Goal: Task Accomplishment & Management: Manage account settings

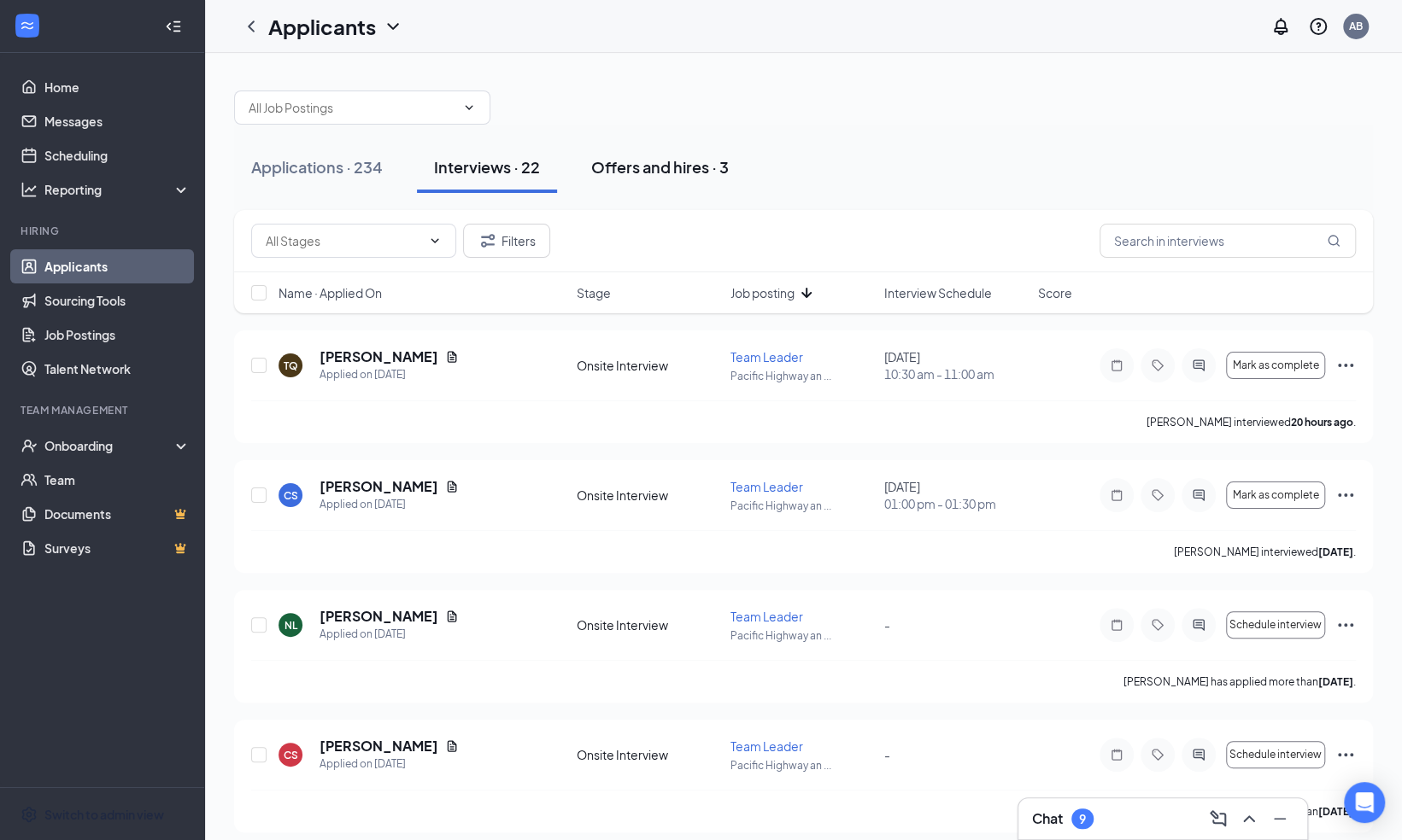
click at [661, 162] on div "Offers and hires · 3" at bounding box center [660, 167] width 137 height 21
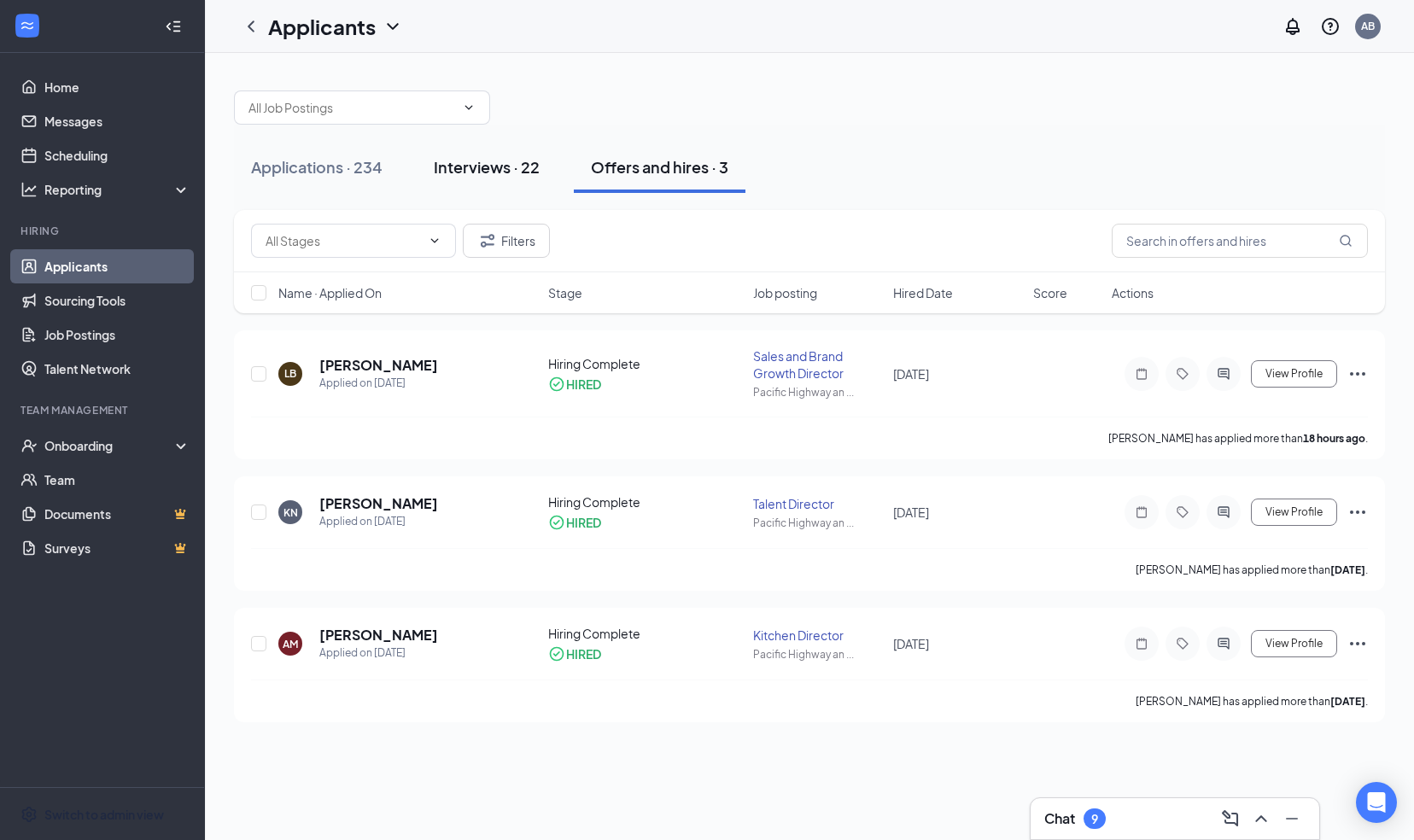
click at [473, 167] on div "Interviews · 22" at bounding box center [486, 167] width 106 height 21
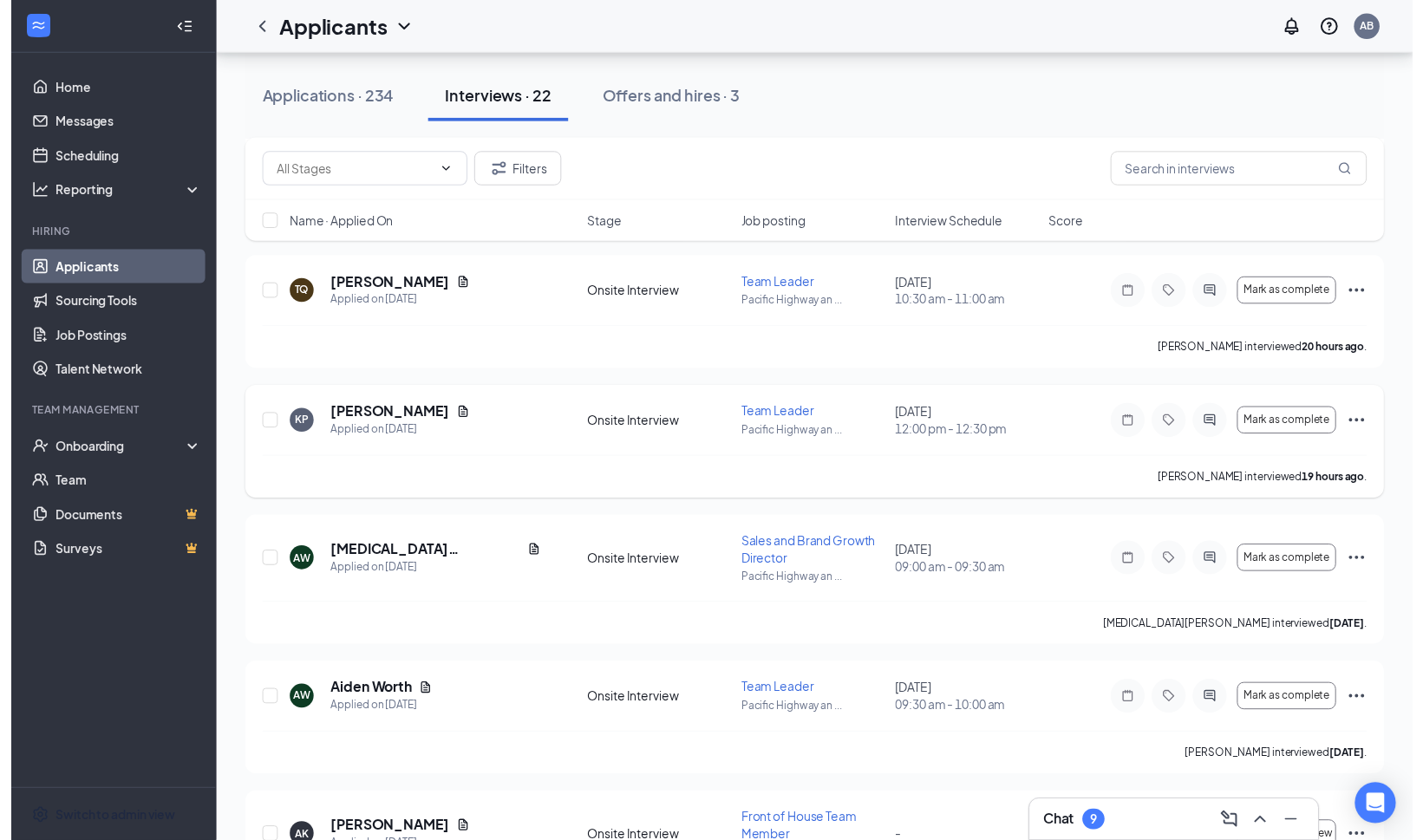
scroll to position [884, 0]
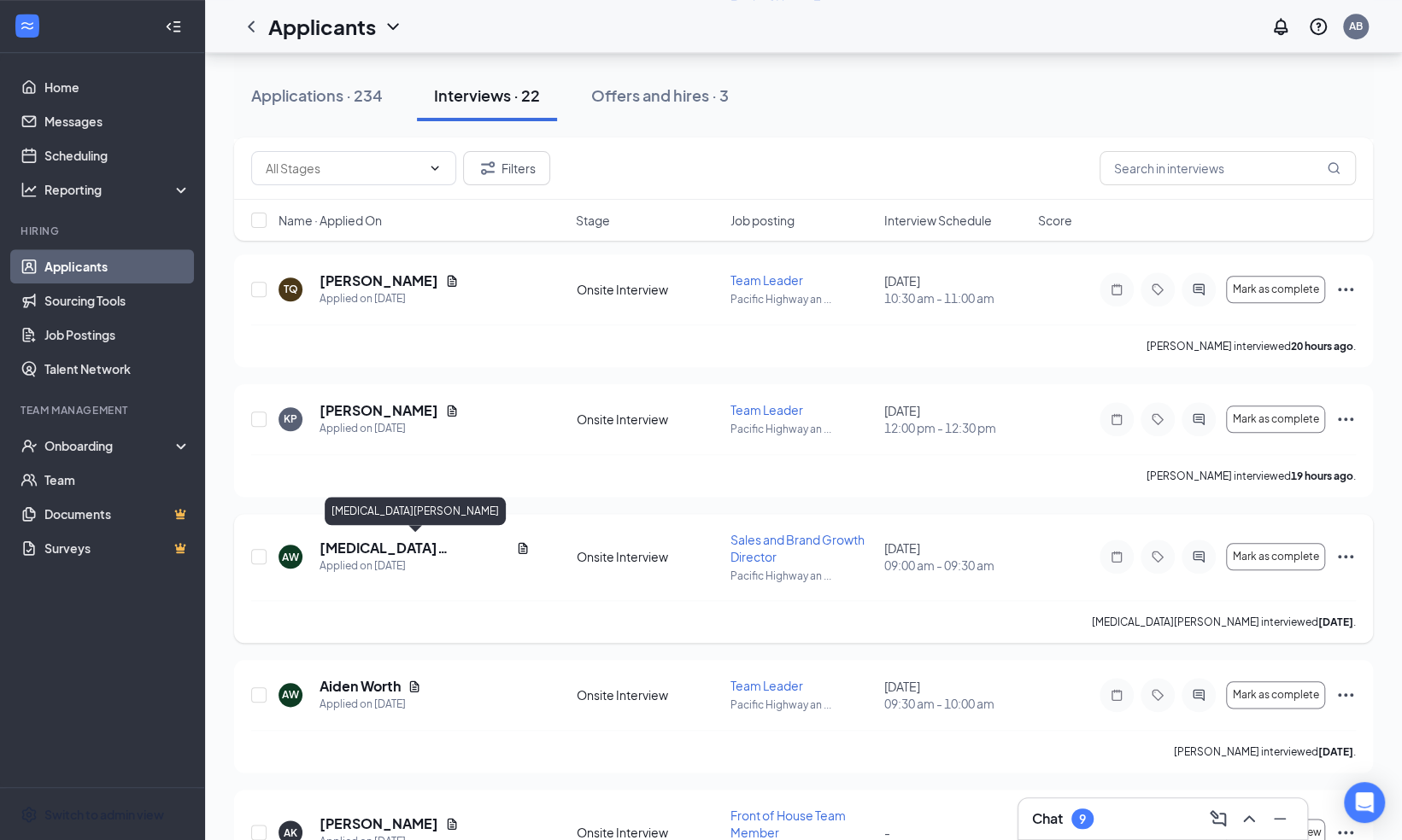
click at [371, 539] on h5 "[MEDICAL_DATA][PERSON_NAME]" at bounding box center [414, 548] width 190 height 19
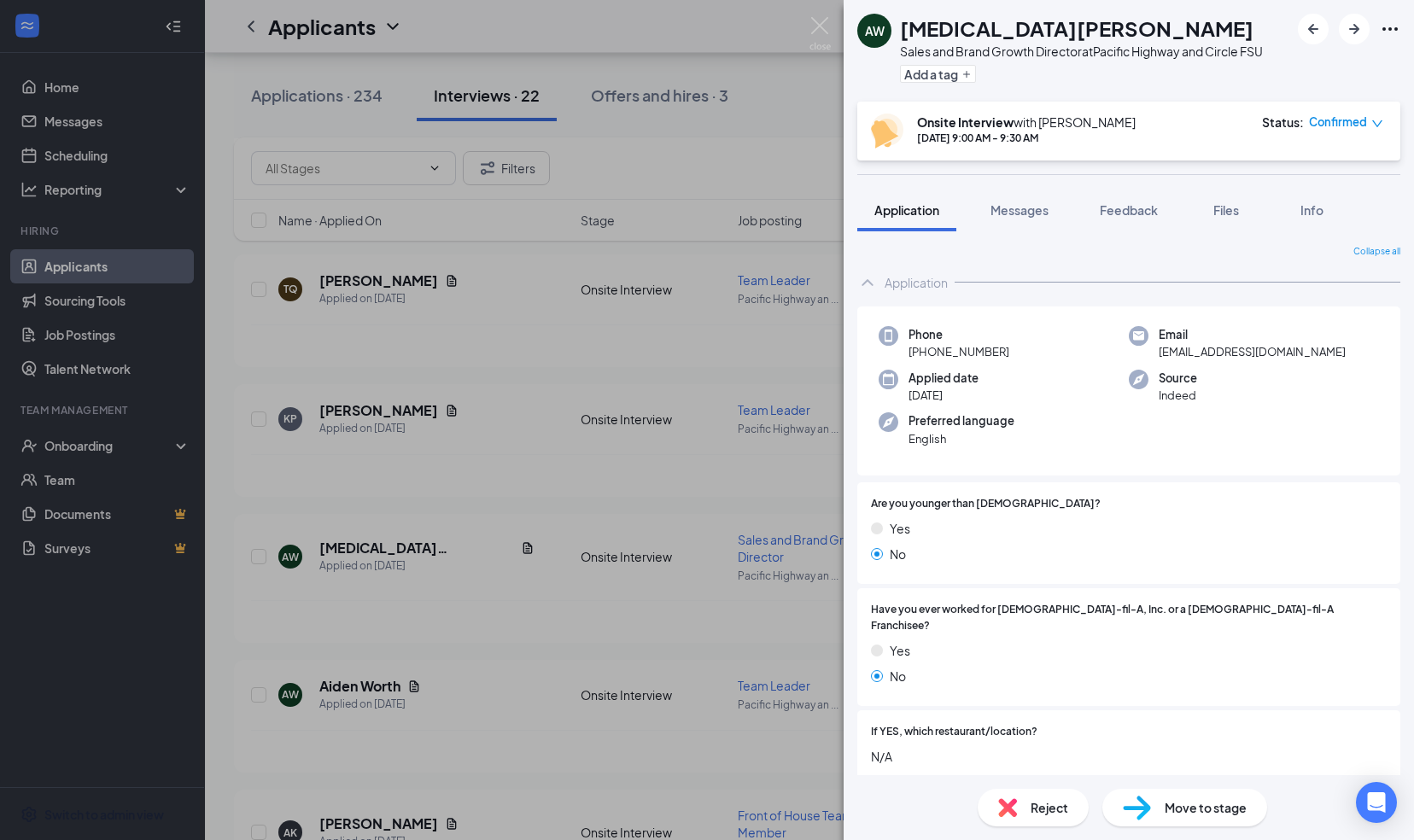
click at [1165, 802] on span "Move to stage" at bounding box center [1206, 807] width 82 height 19
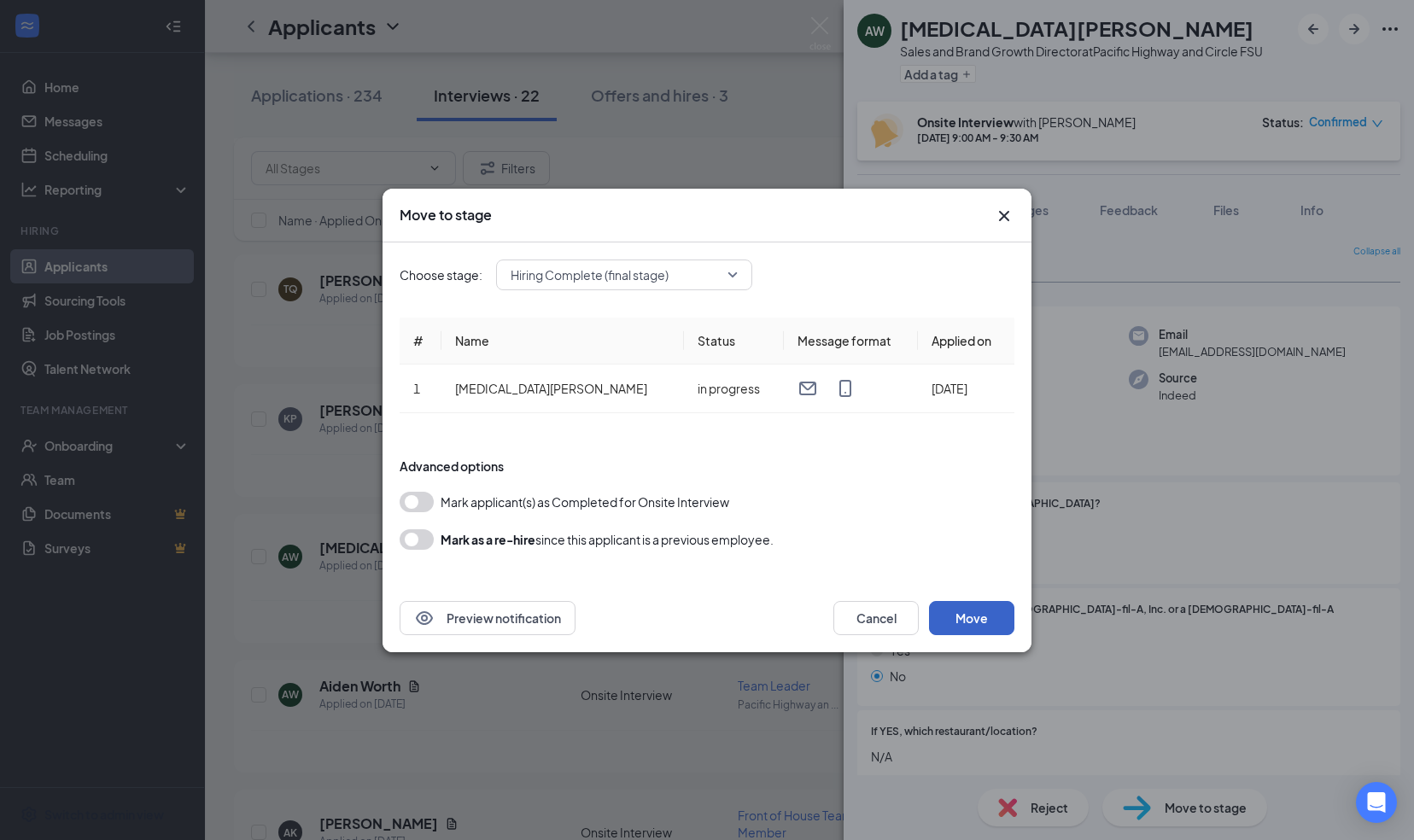
click at [963, 618] on button "Move" at bounding box center [972, 618] width 86 height 34
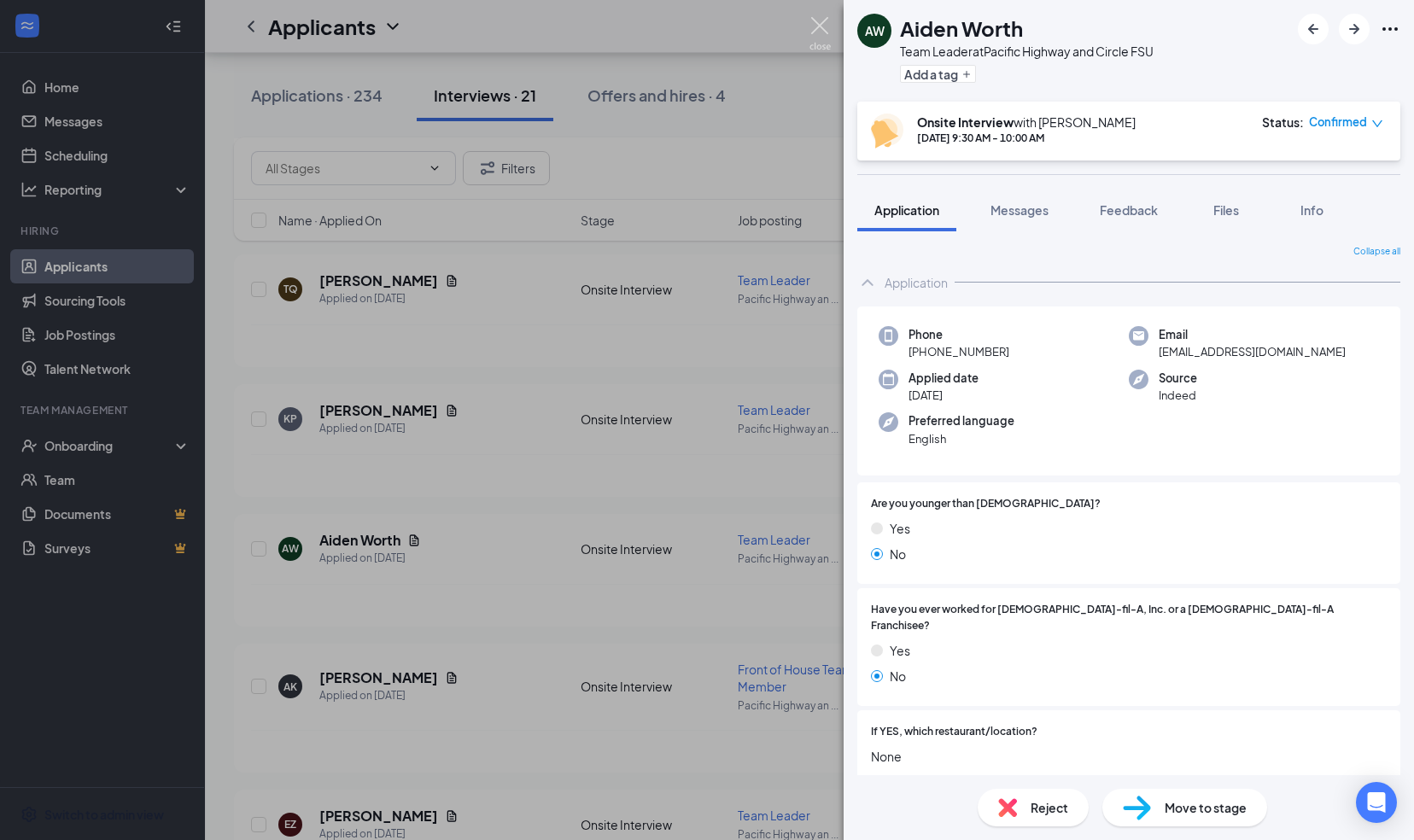
click at [814, 21] on img at bounding box center [821, 33] width 21 height 33
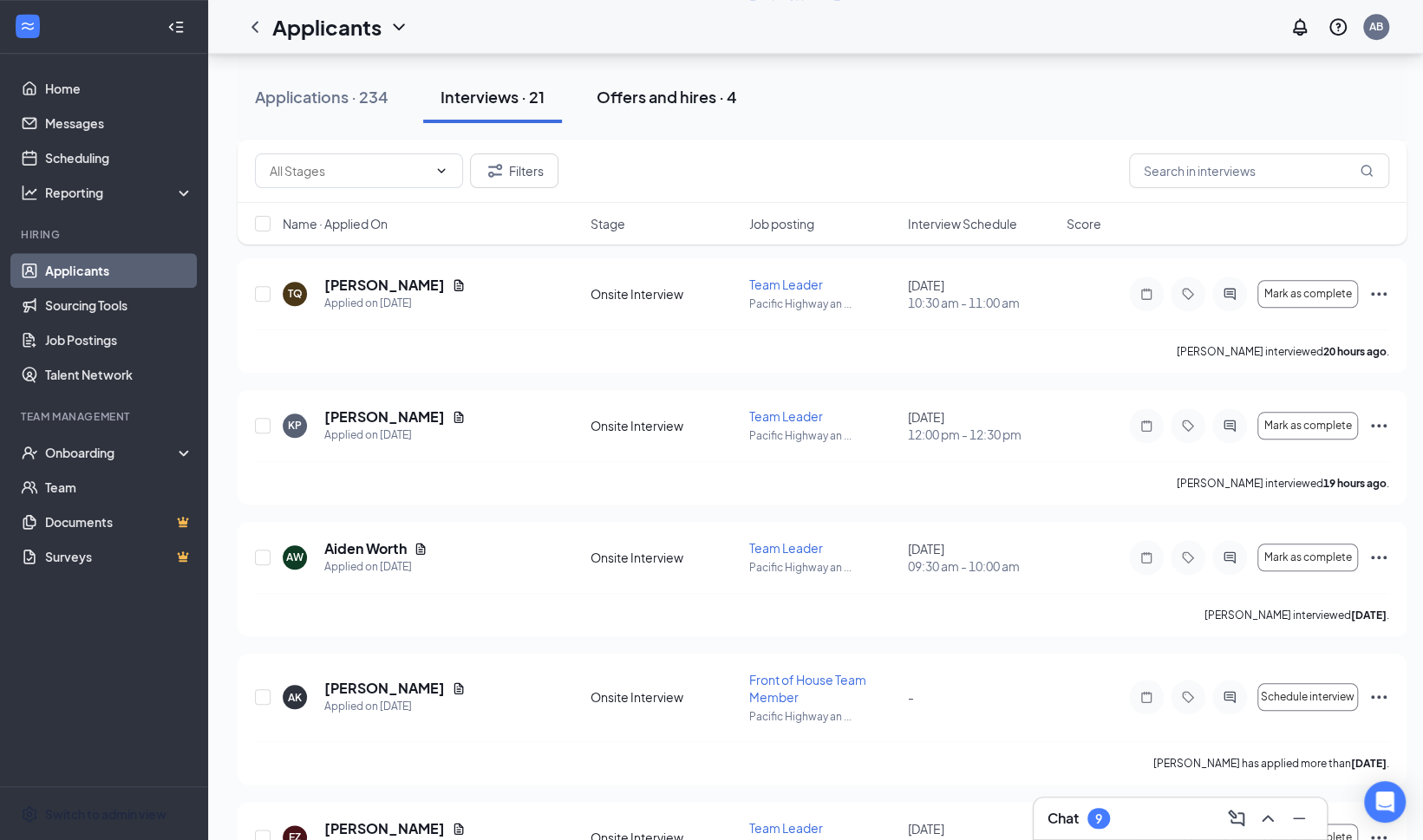
click at [657, 94] on div "Offers and hires · 4" at bounding box center [666, 97] width 140 height 22
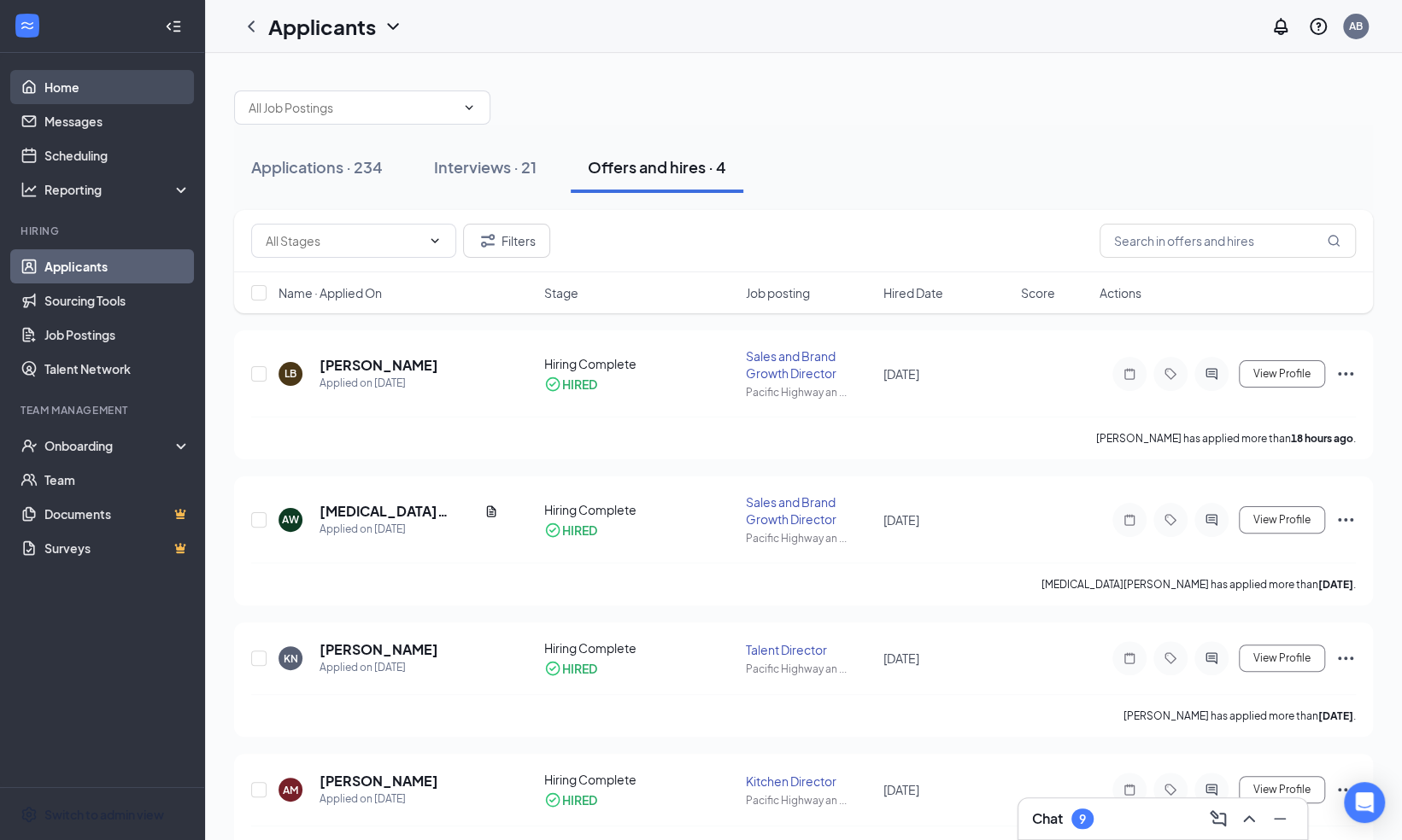
click at [75, 84] on link "Home" at bounding box center [118, 87] width 146 height 34
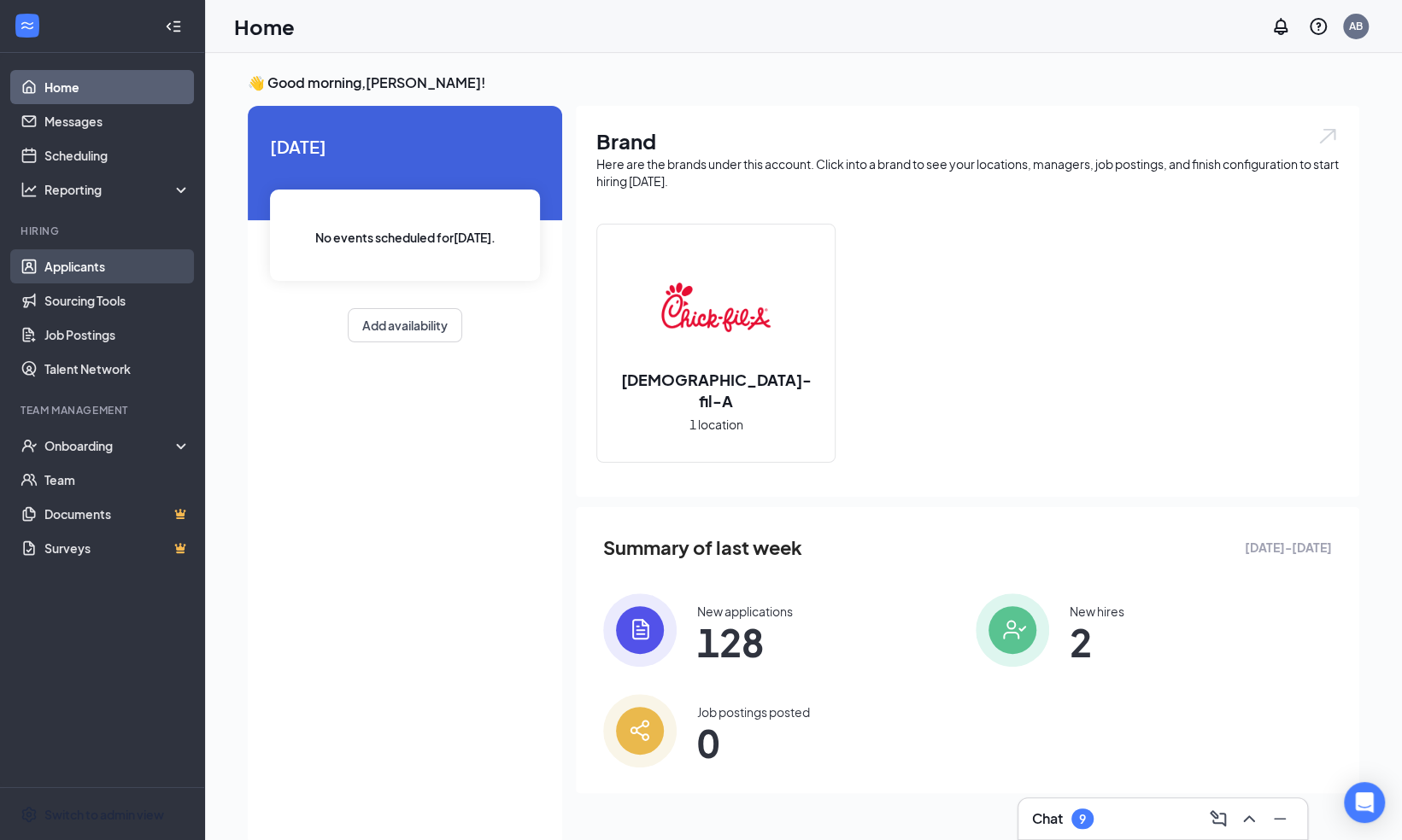
click at [84, 268] on link "Applicants" at bounding box center [118, 266] width 146 height 34
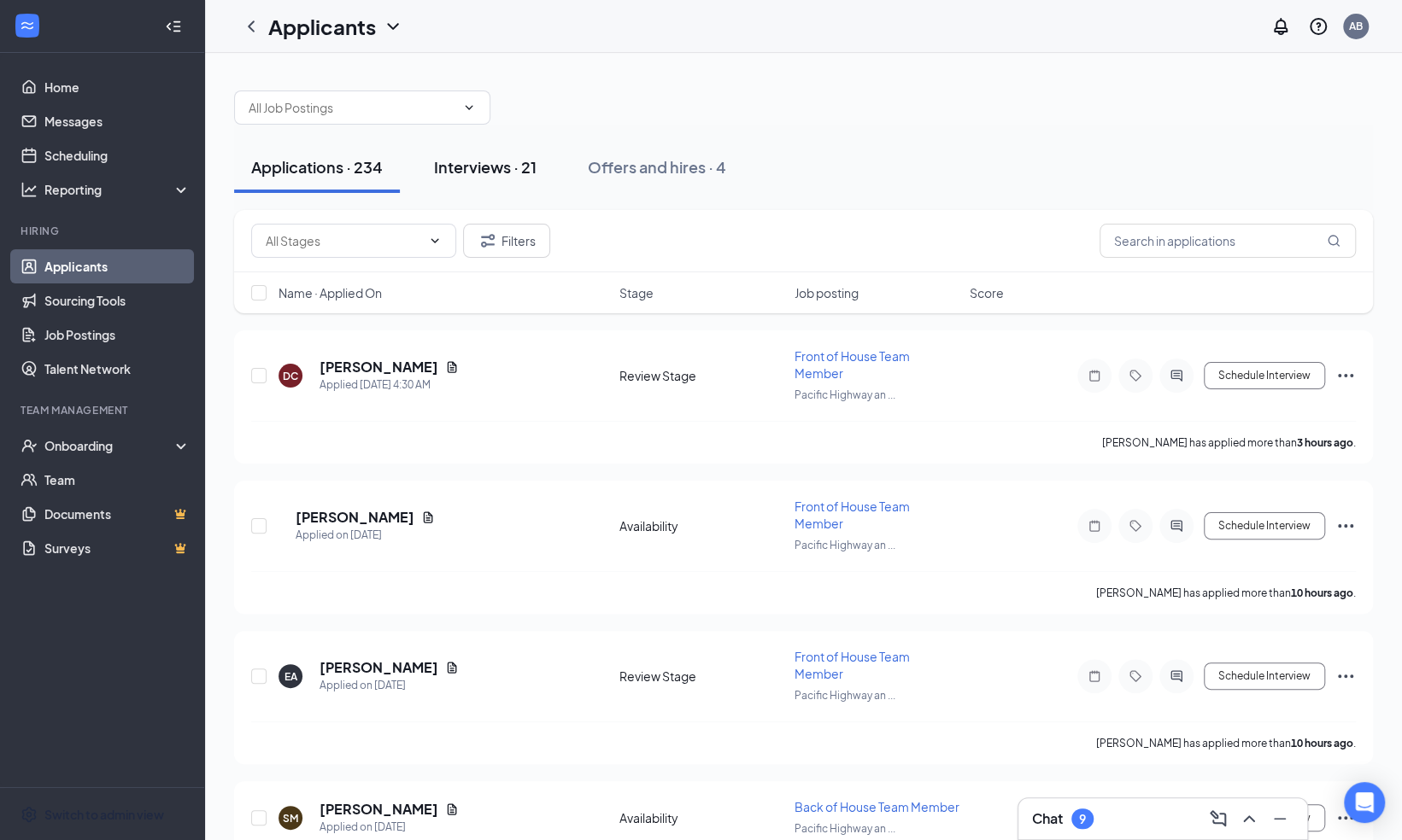
click at [503, 167] on div "Interviews · 21" at bounding box center [485, 167] width 102 height 21
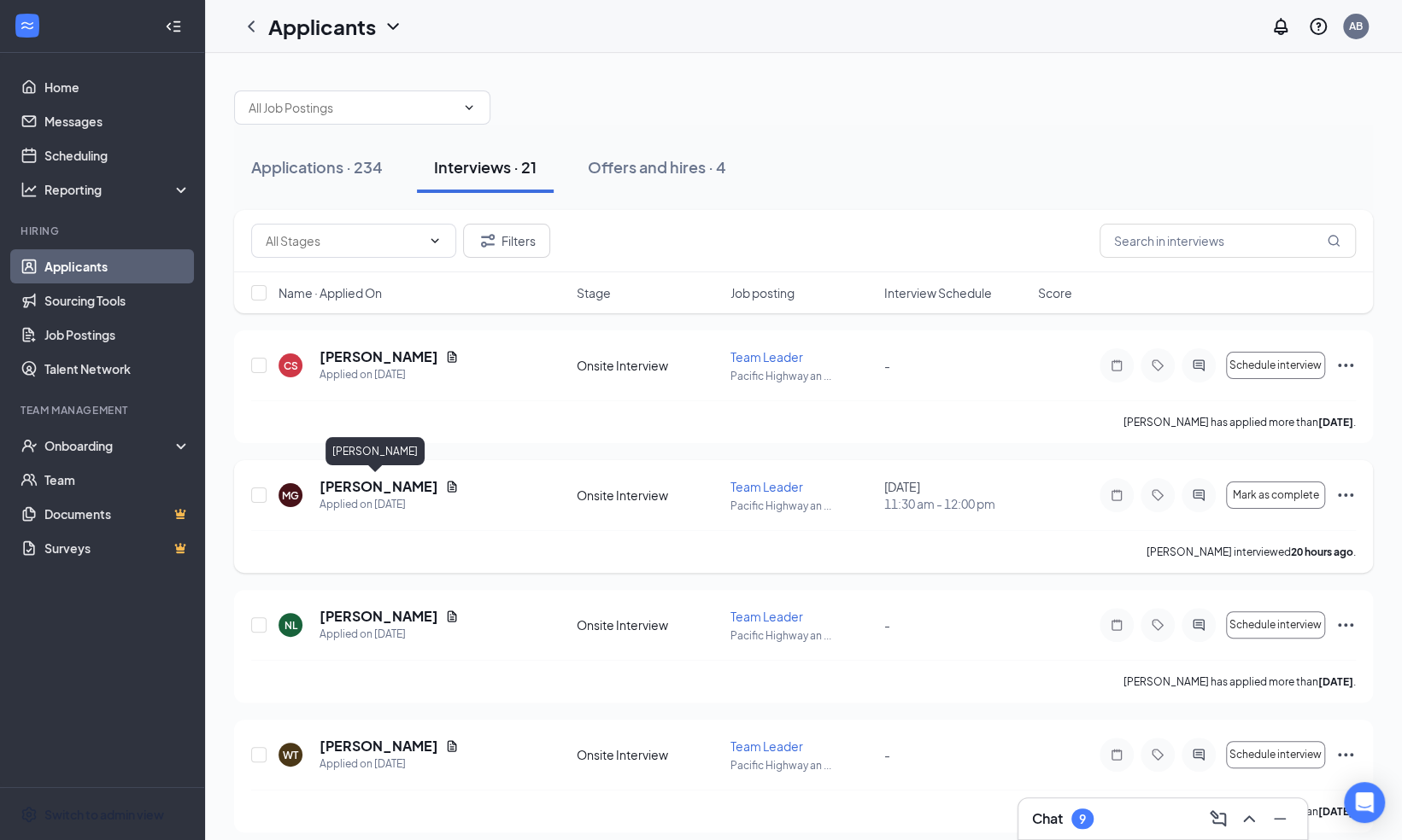
click at [404, 483] on h5 "[PERSON_NAME]" at bounding box center [378, 486] width 119 height 19
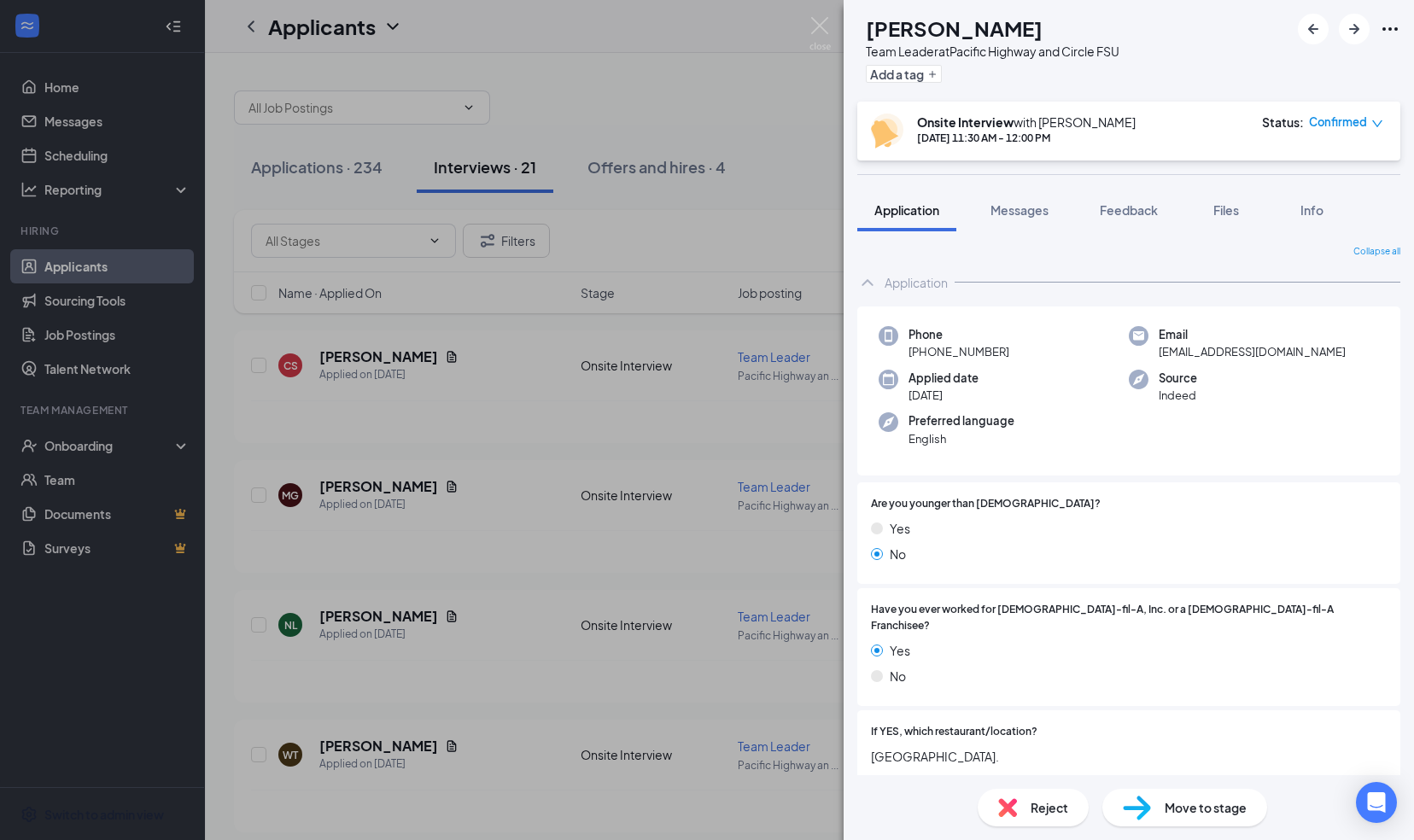
click at [1038, 815] on span "Reject" at bounding box center [1050, 807] width 37 height 19
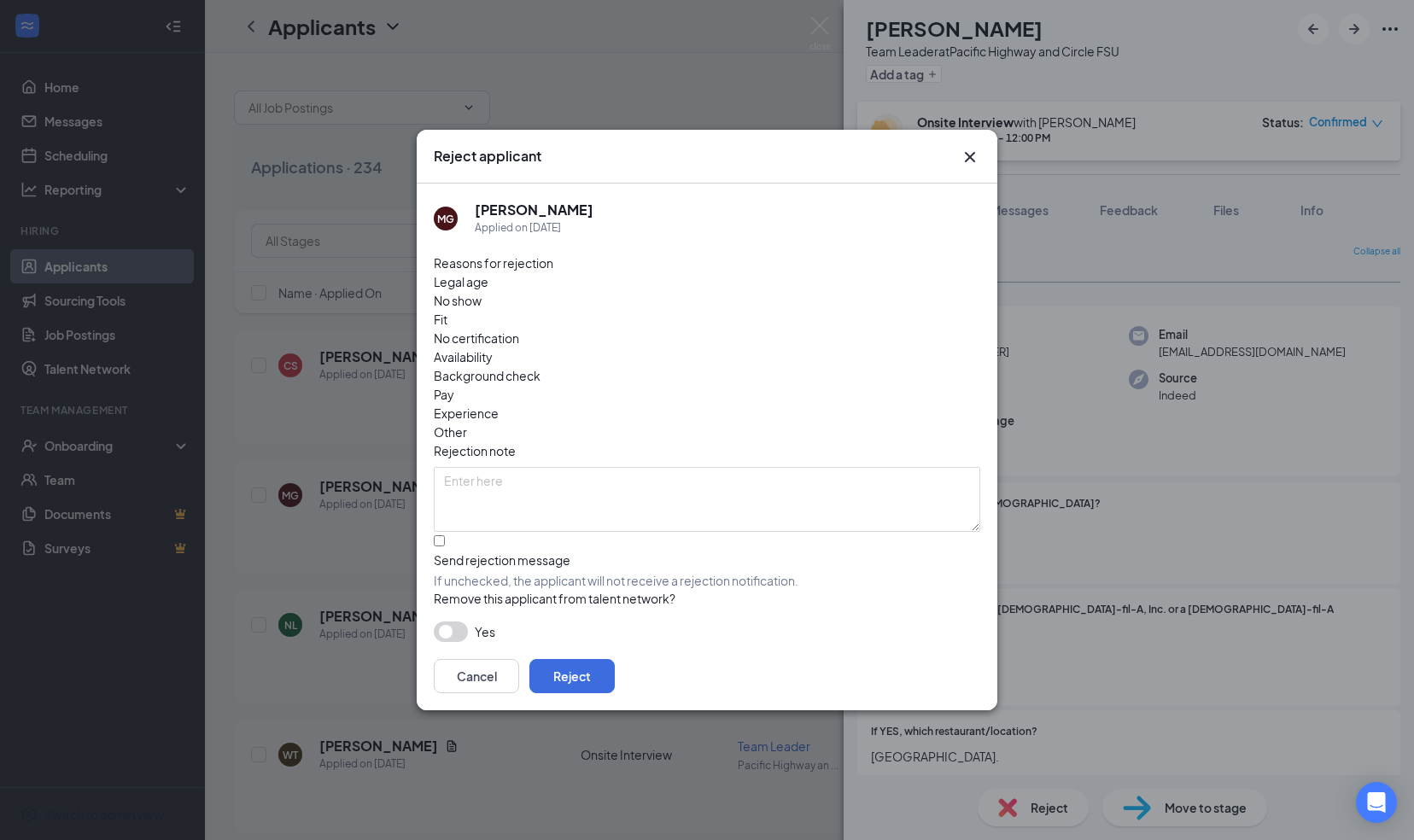
click at [611, 322] on div "Fit" at bounding box center [707, 319] width 546 height 19
click at [445, 535] on input "Send rejection message If unchecked, the applicant will not receive a rejection…" at bounding box center [439, 541] width 11 height 11
checkbox input "true"
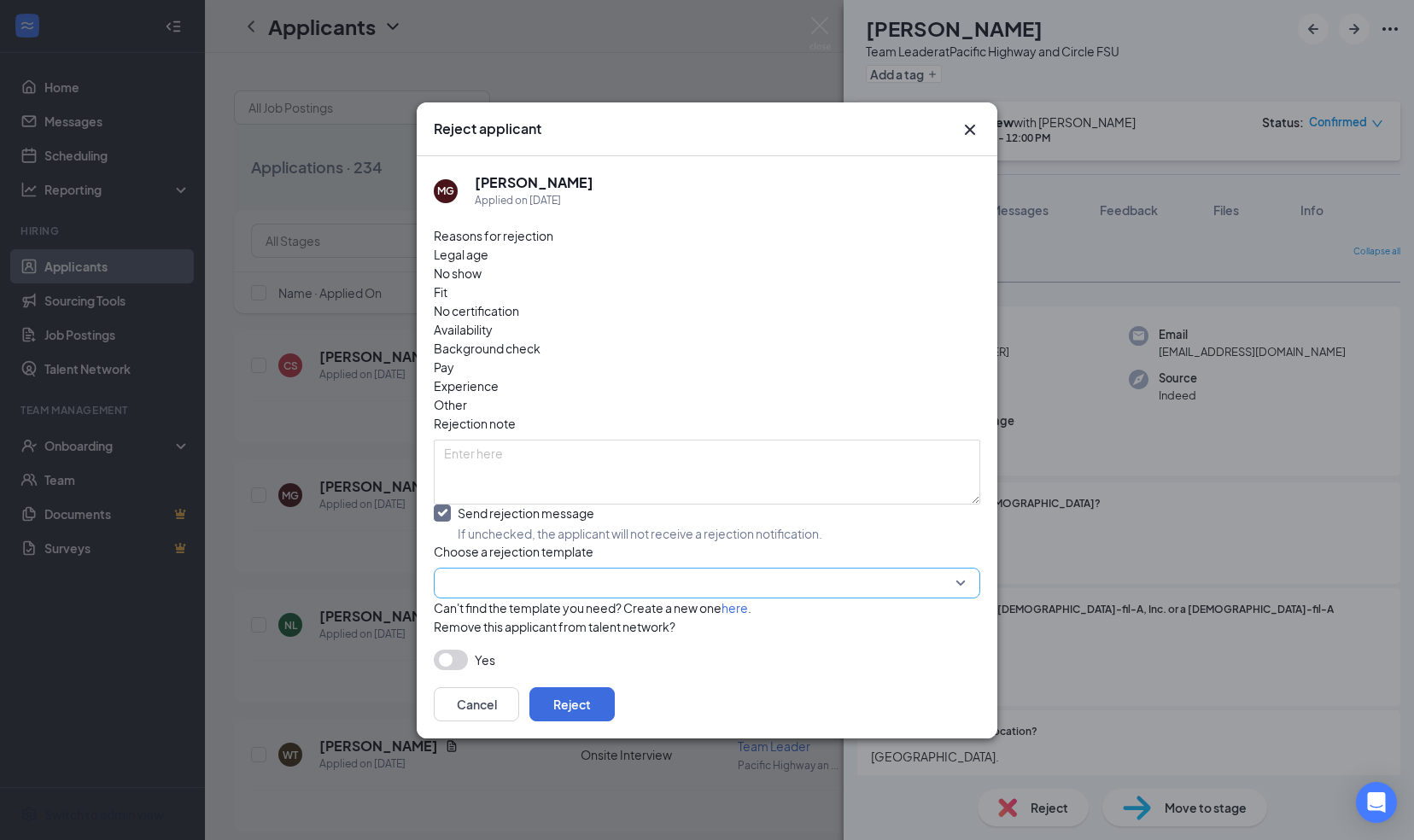
click at [501, 568] on input "search" at bounding box center [700, 583] width 514 height 29
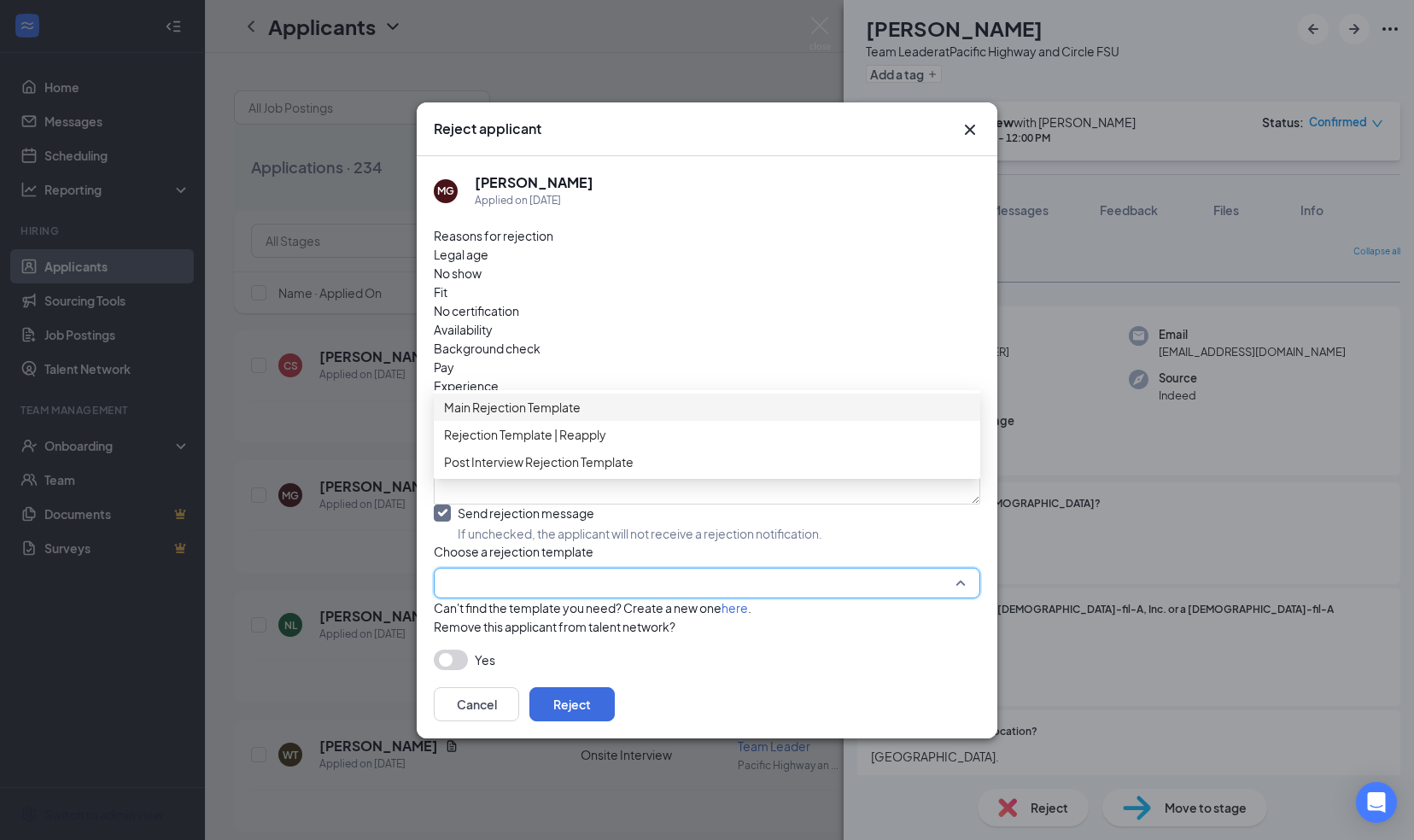
click at [547, 417] on span "Main Rejection Template" at bounding box center [511, 407] width 136 height 19
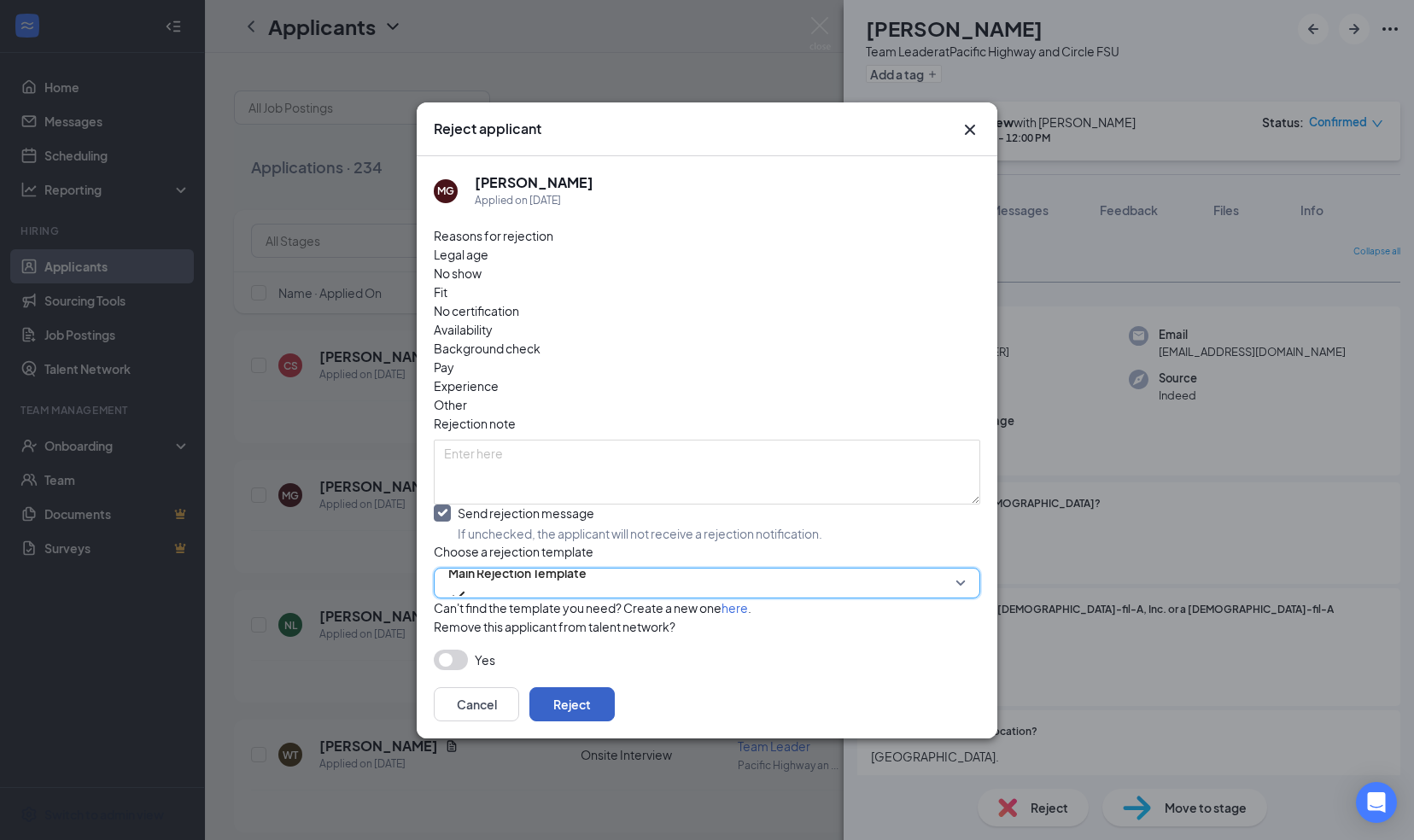
click at [615, 701] on button "Reject" at bounding box center [572, 705] width 86 height 34
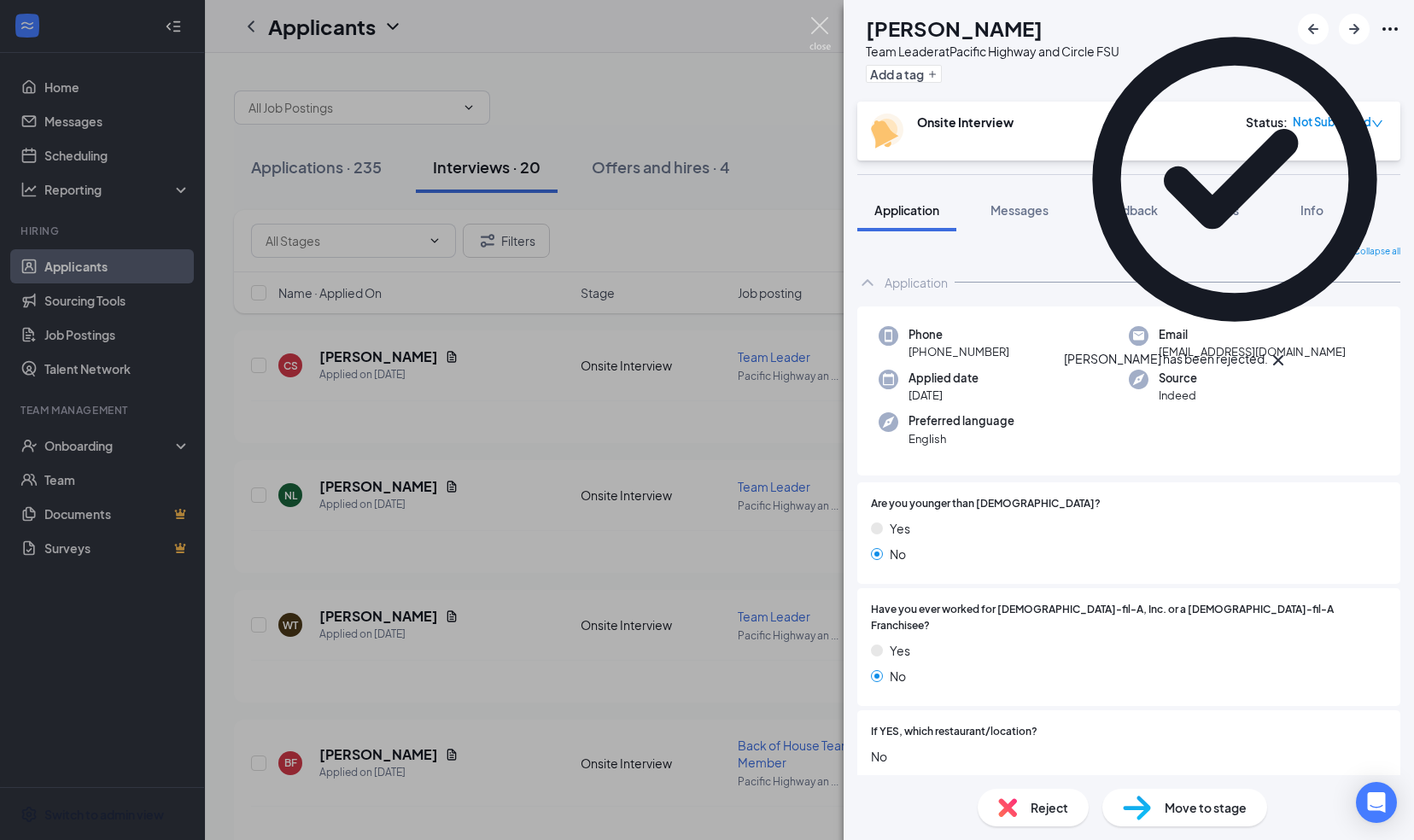
click at [819, 23] on img at bounding box center [821, 33] width 21 height 33
